Goal: Find specific page/section: Find specific page/section

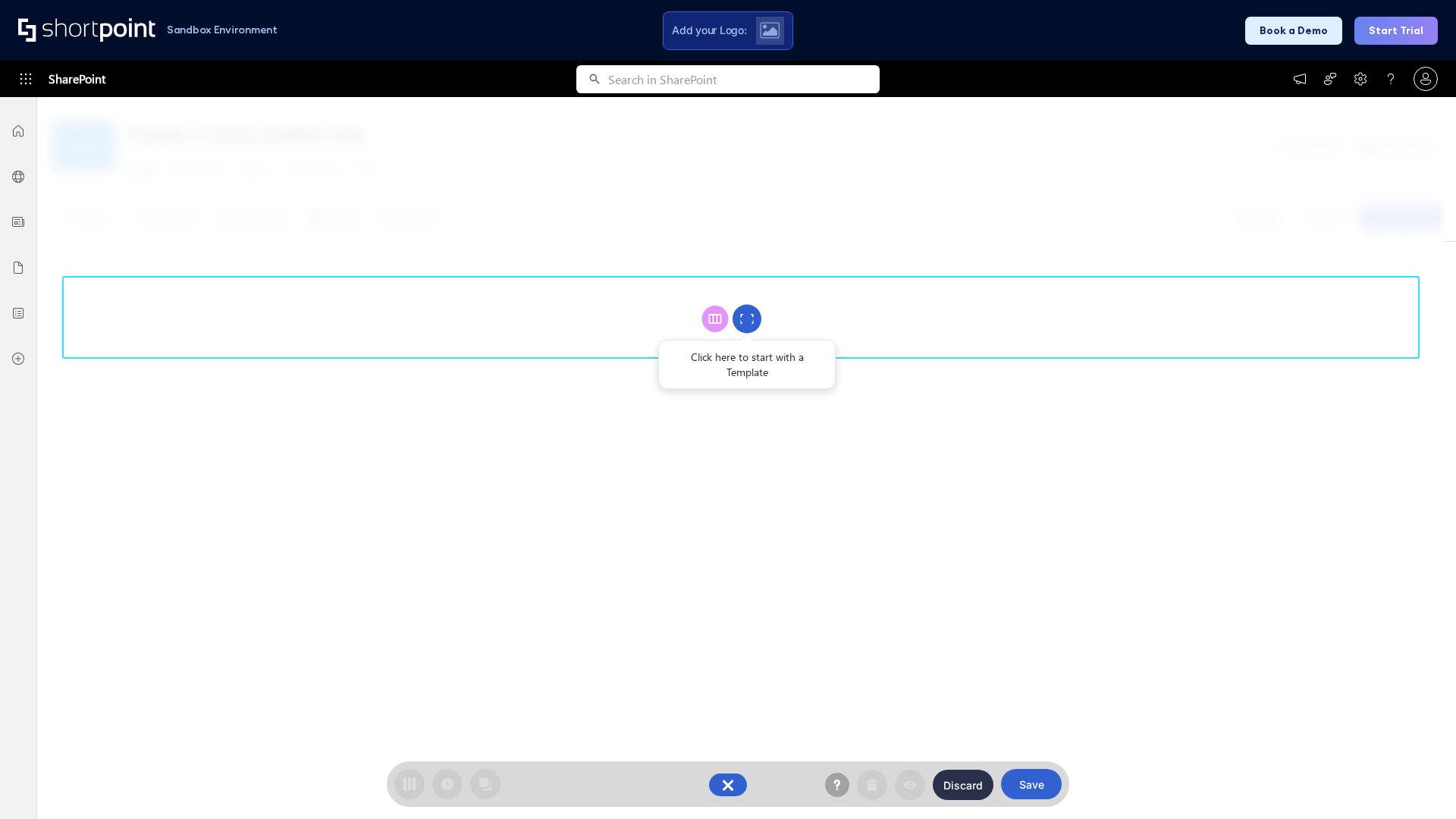
click at [747, 319] on circle at bounding box center [747, 319] width 29 height 29
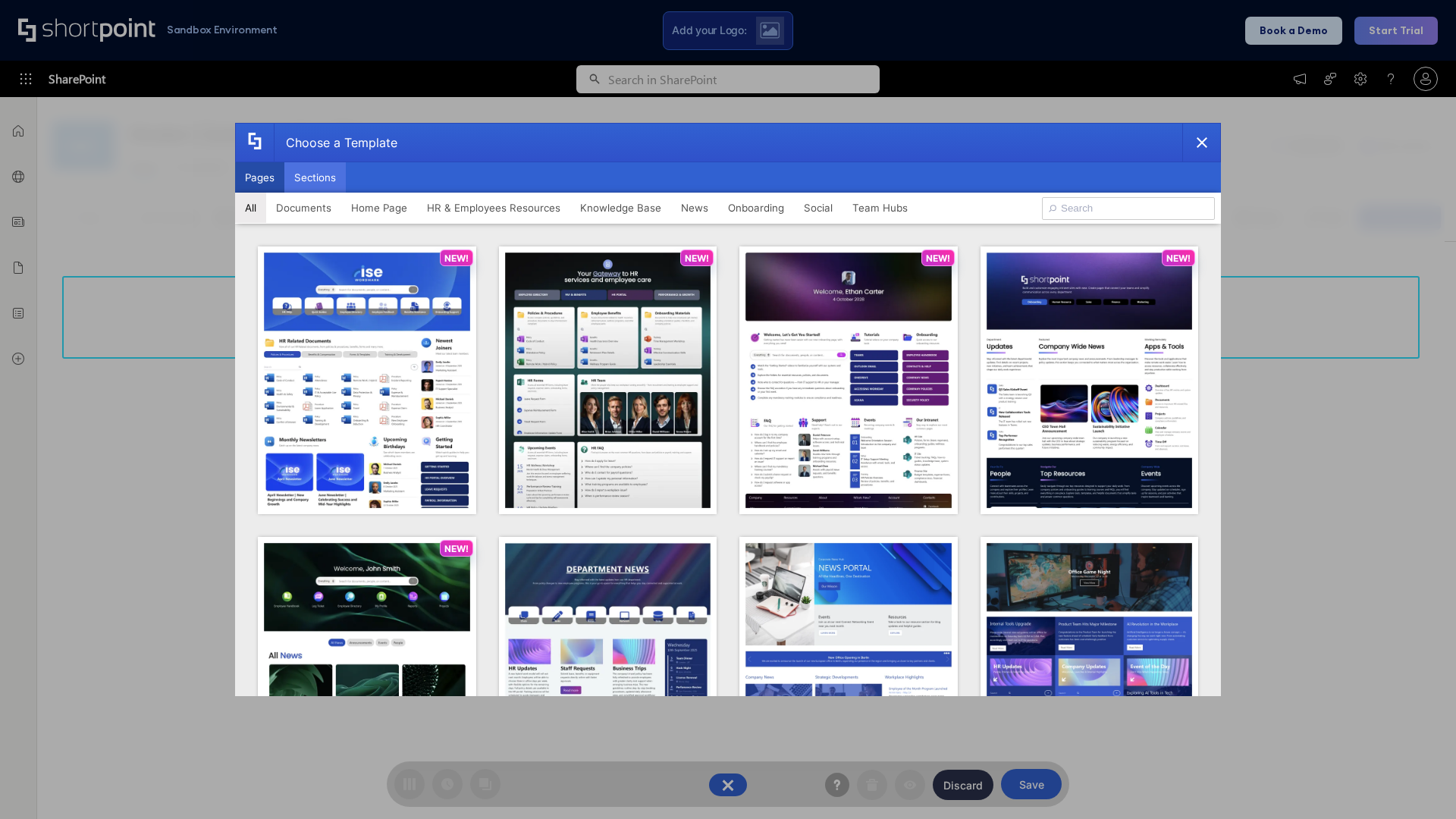
click at [315, 177] on button "Sections" at bounding box center [316, 177] width 62 height 30
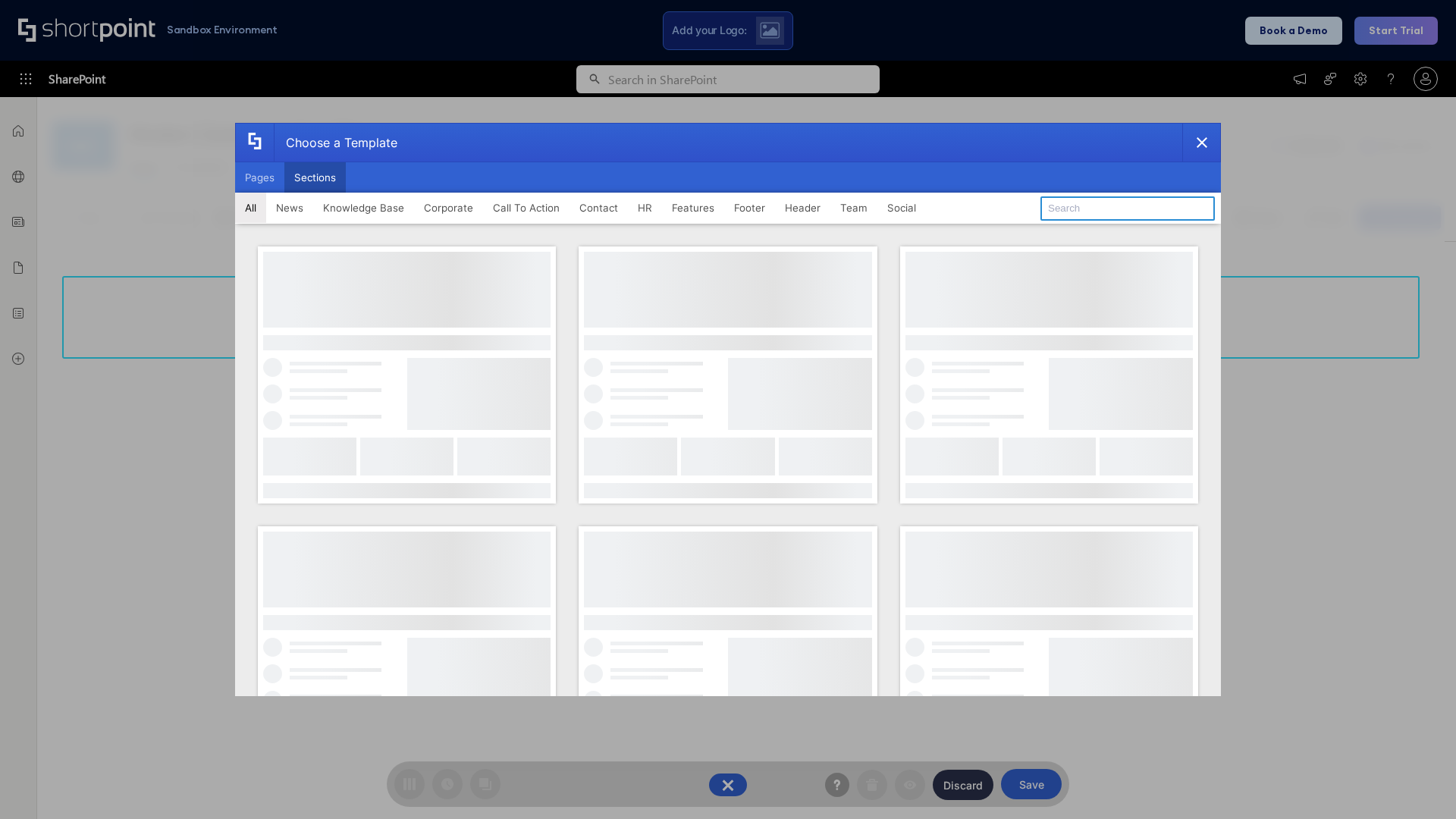
type input "Footer 8"
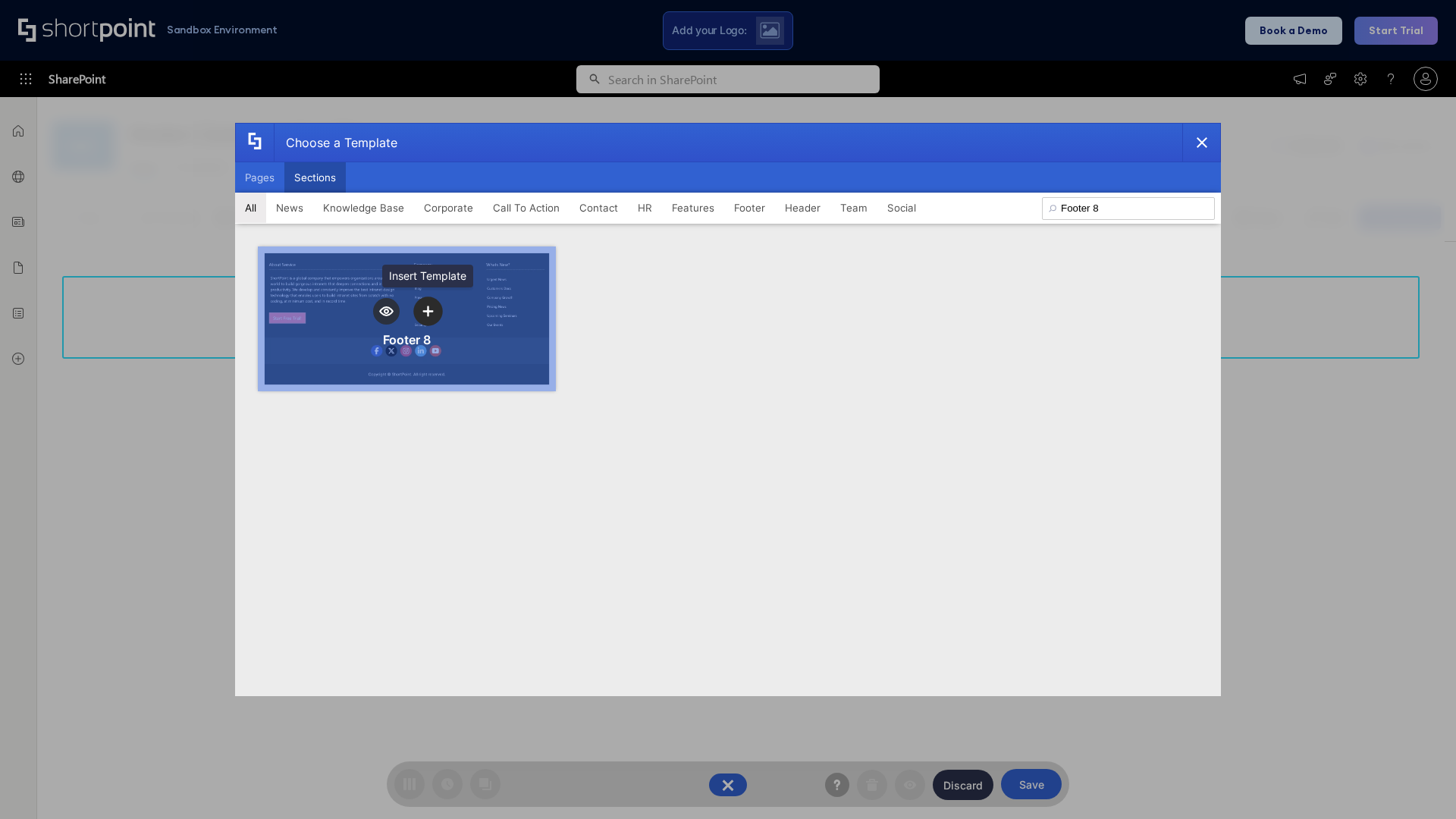
click at [428, 311] on icon "template selector" at bounding box center [427, 310] width 11 height 11
